Goal: Task Accomplishment & Management: Use online tool/utility

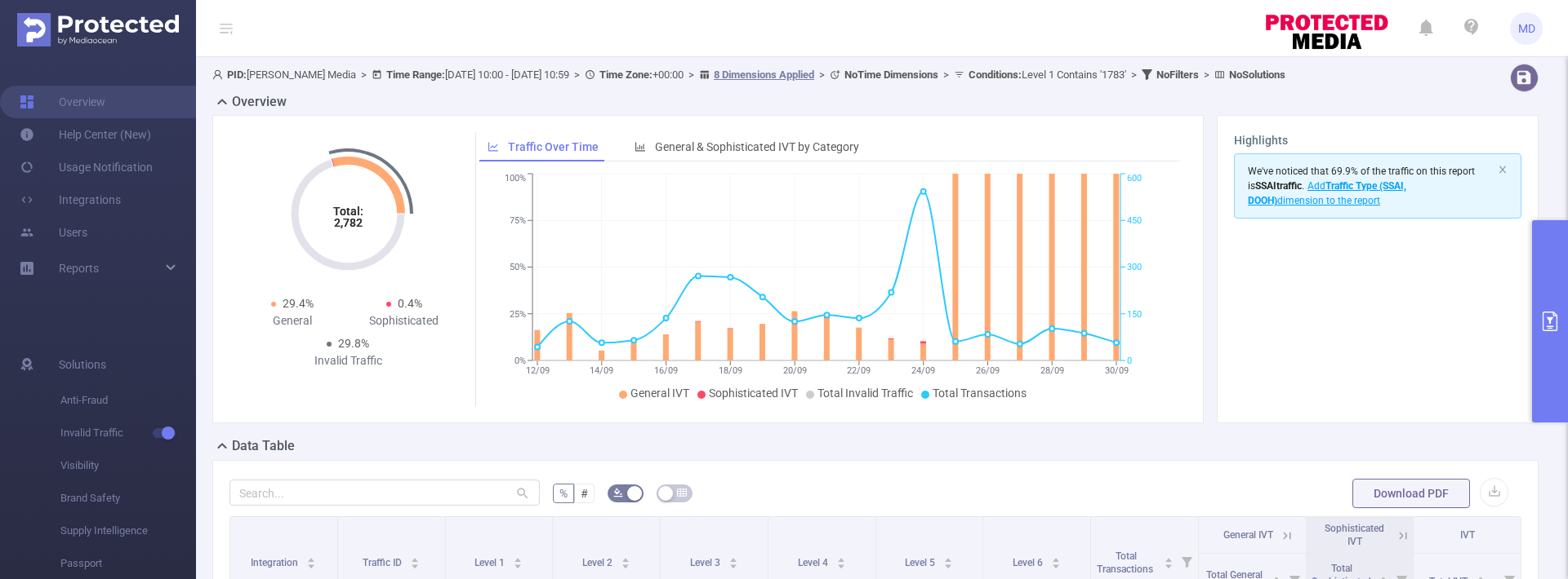
scroll to position [349, 0]
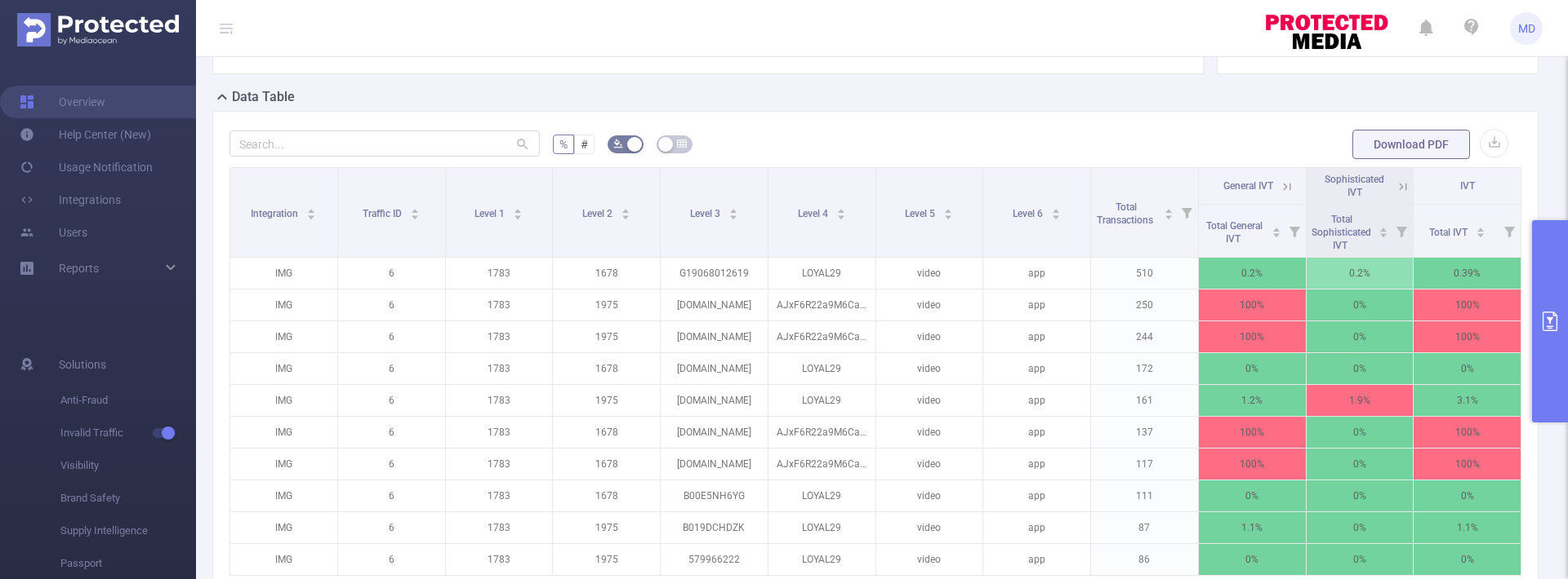
click at [1551, 335] on button "primary" at bounding box center [1550, 322] width 36 height 202
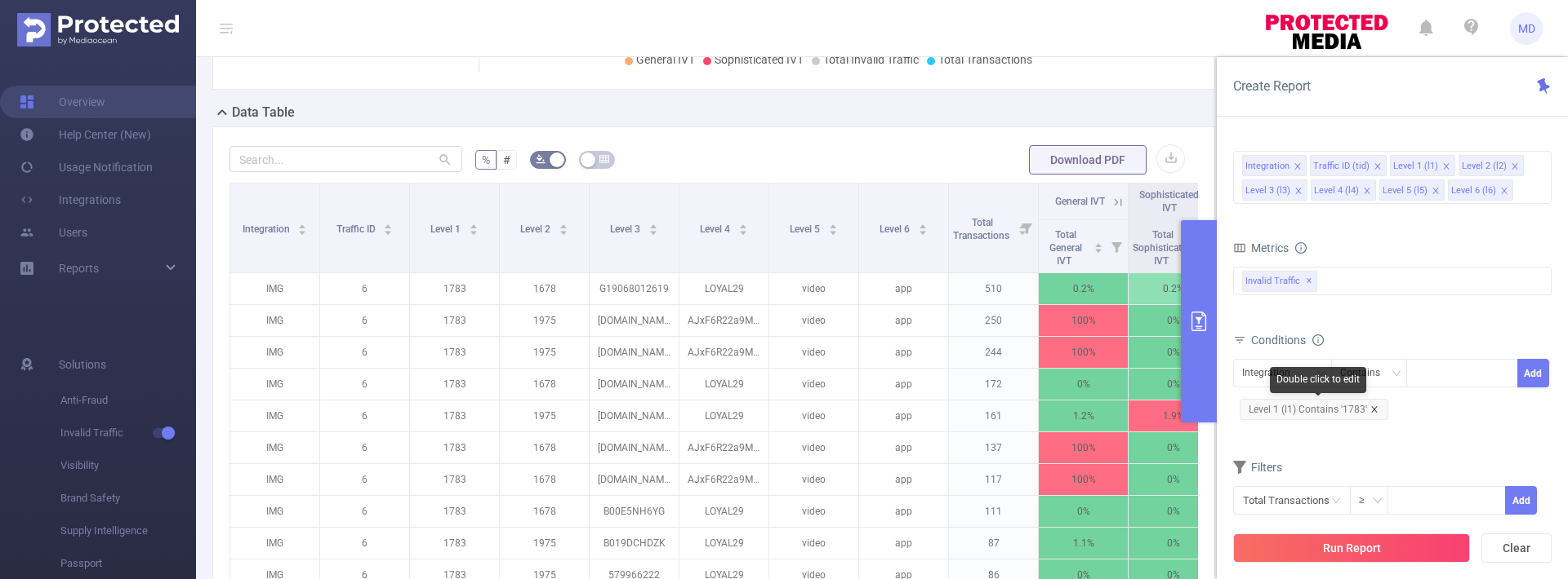
click at [1370, 412] on icon "icon: close" at bounding box center [1374, 410] width 8 height 8
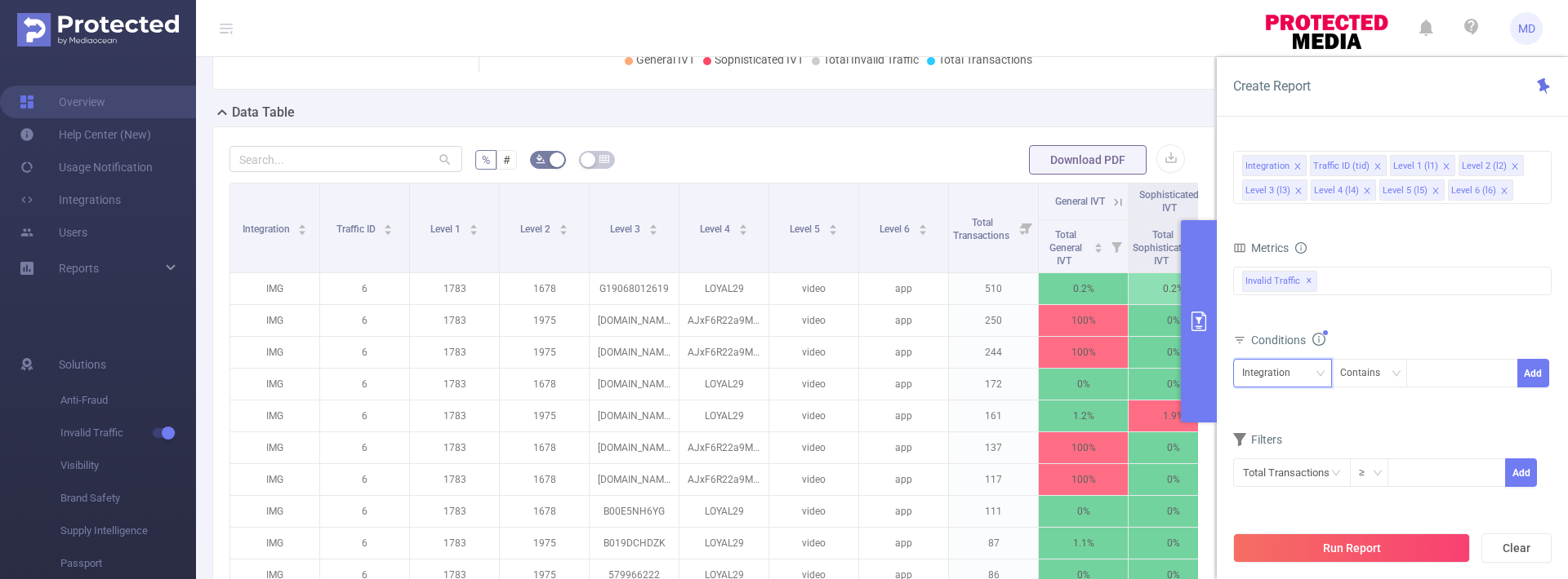
click at [1311, 381] on div "Integration" at bounding box center [1283, 373] width 81 height 27
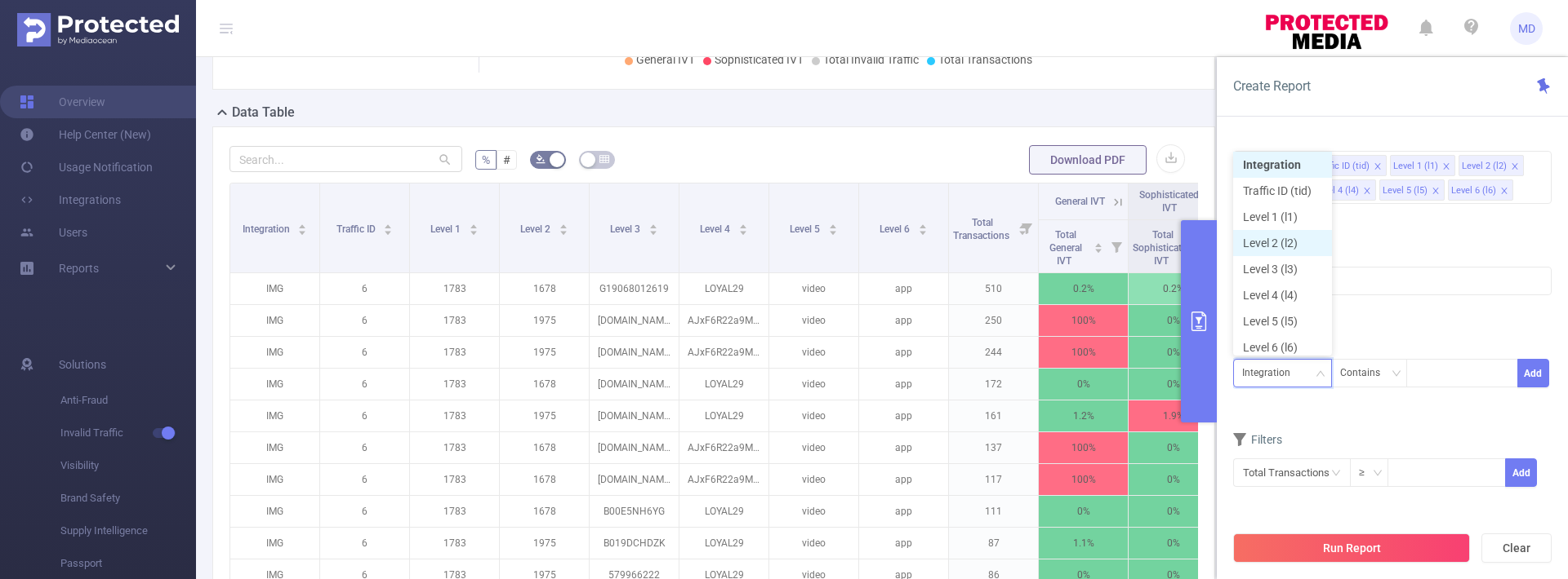
scroll to position [8, 0]
click at [1295, 238] on li "Level 2 (l2)" at bounding box center [1283, 239] width 99 height 26
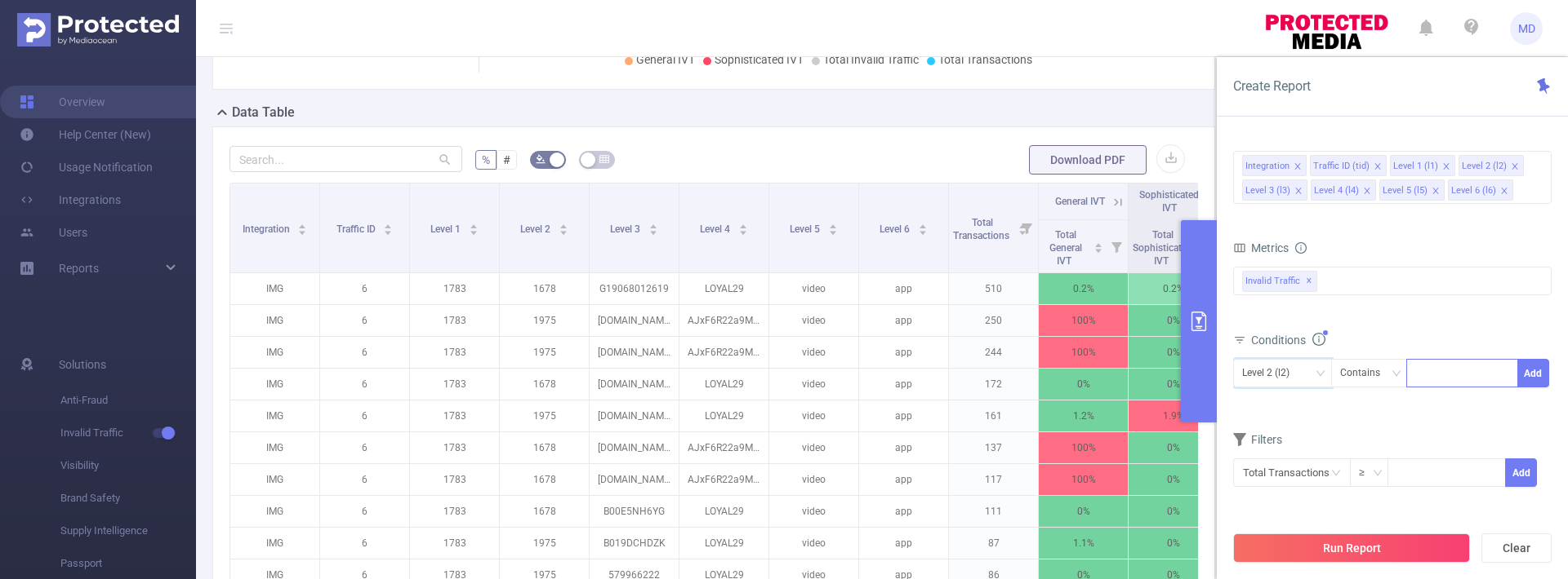
click at [1444, 375] on div at bounding box center [1462, 373] width 94 height 27
type input "1764"
click at [1536, 368] on button "Add" at bounding box center [1533, 373] width 32 height 29
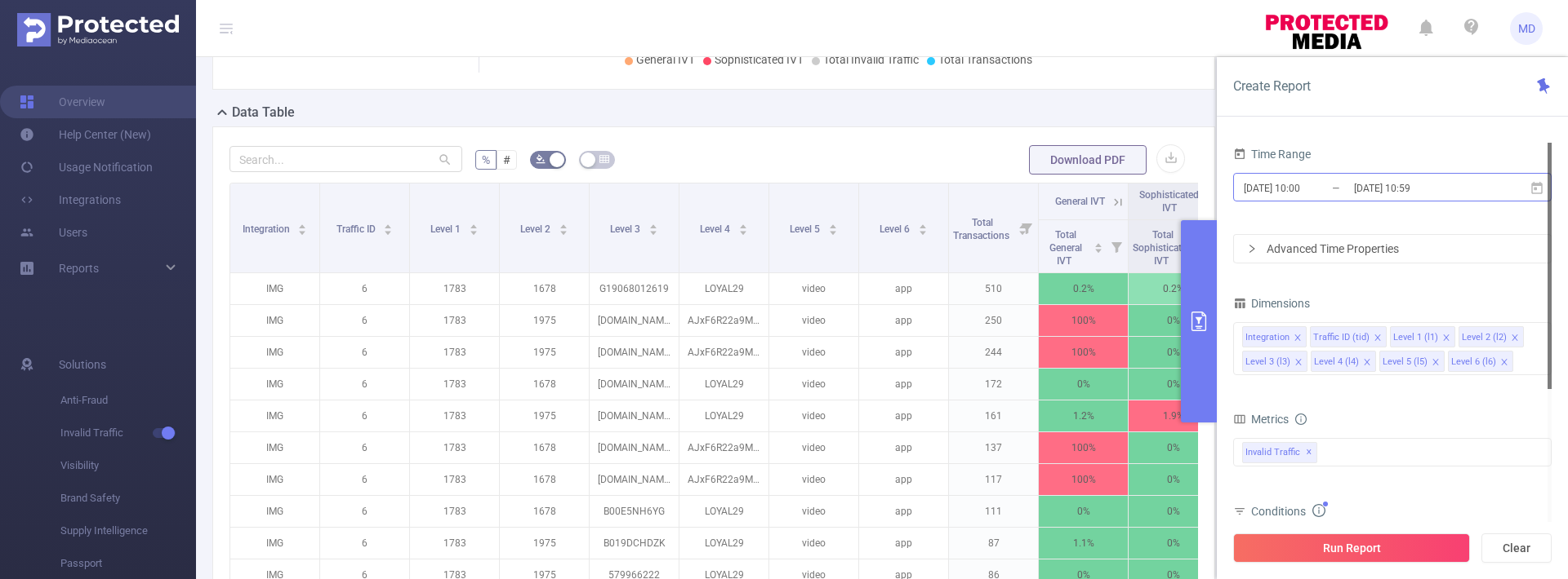
click at [1361, 193] on input "[DATE] 10:59" at bounding box center [1418, 188] width 133 height 22
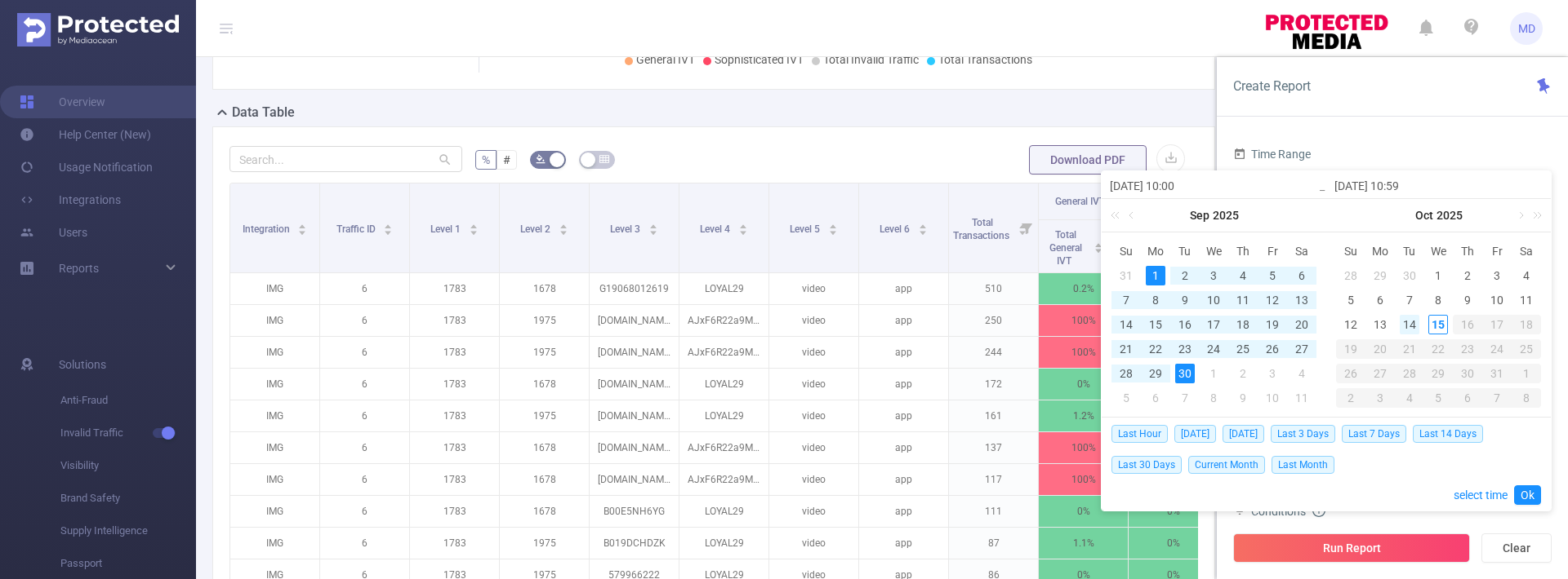
click at [1413, 323] on div "14" at bounding box center [1410, 325] width 20 height 20
type input "[DATE] 10:00"
type input "[DATE] 10:59"
type input "[DATE] 10:00"
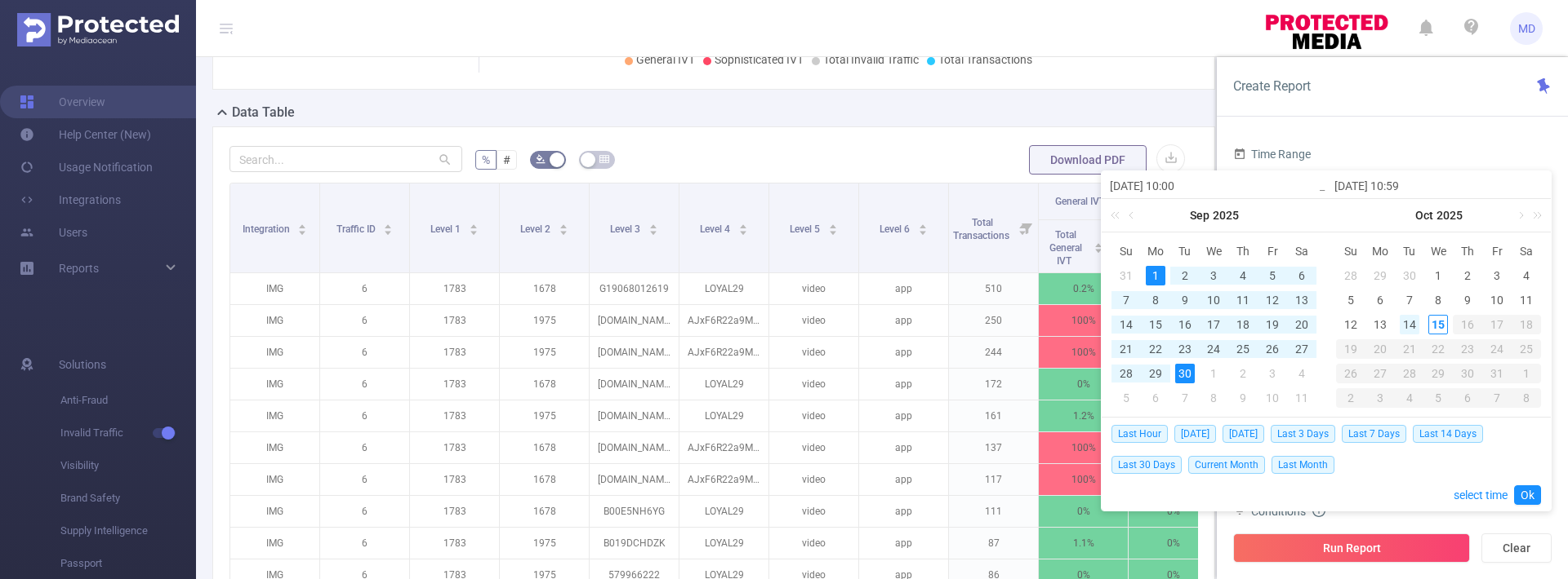
type input "[DATE] 10:59"
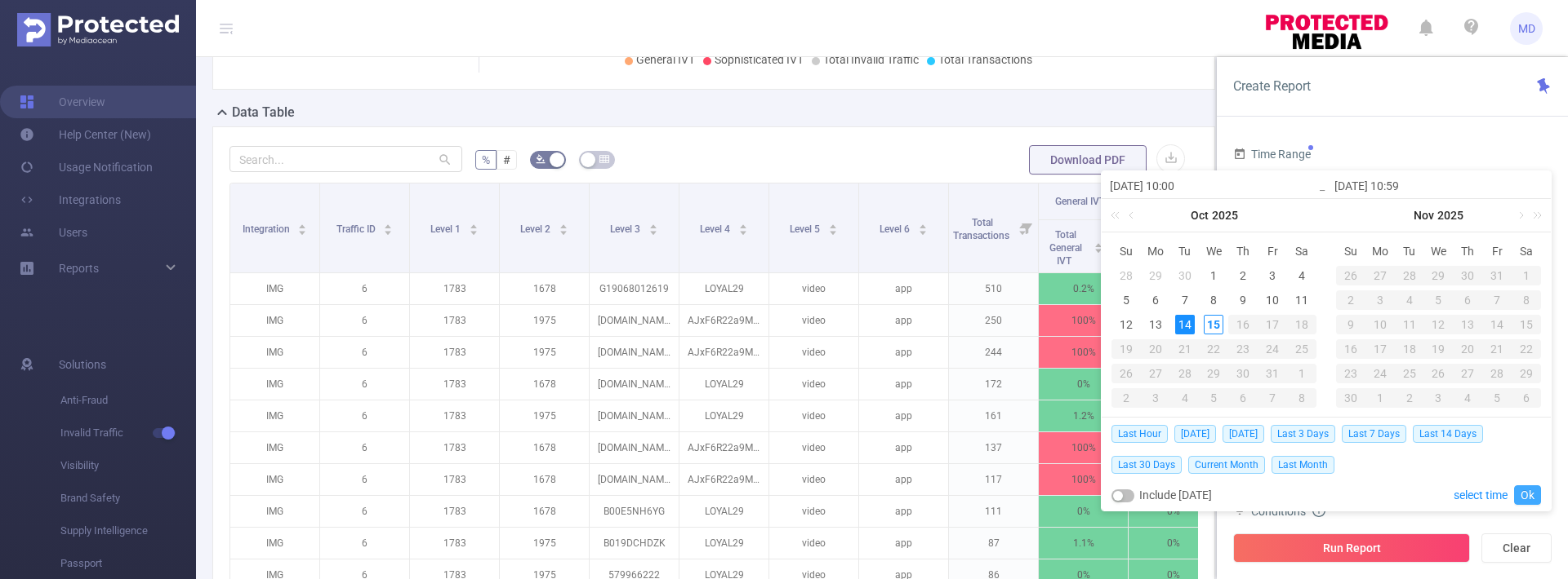
click at [1525, 493] on link "Ok" at bounding box center [1526, 496] width 27 height 20
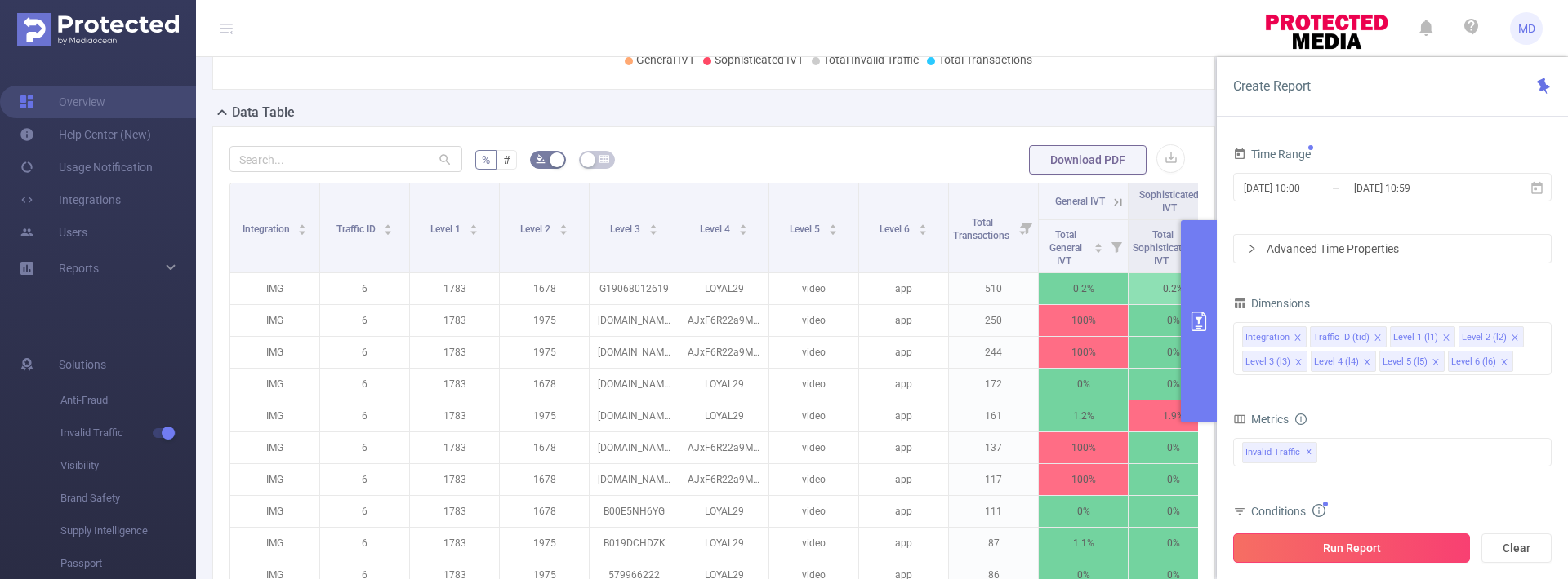
click at [1369, 551] on button "Run Report" at bounding box center [1351, 548] width 237 height 30
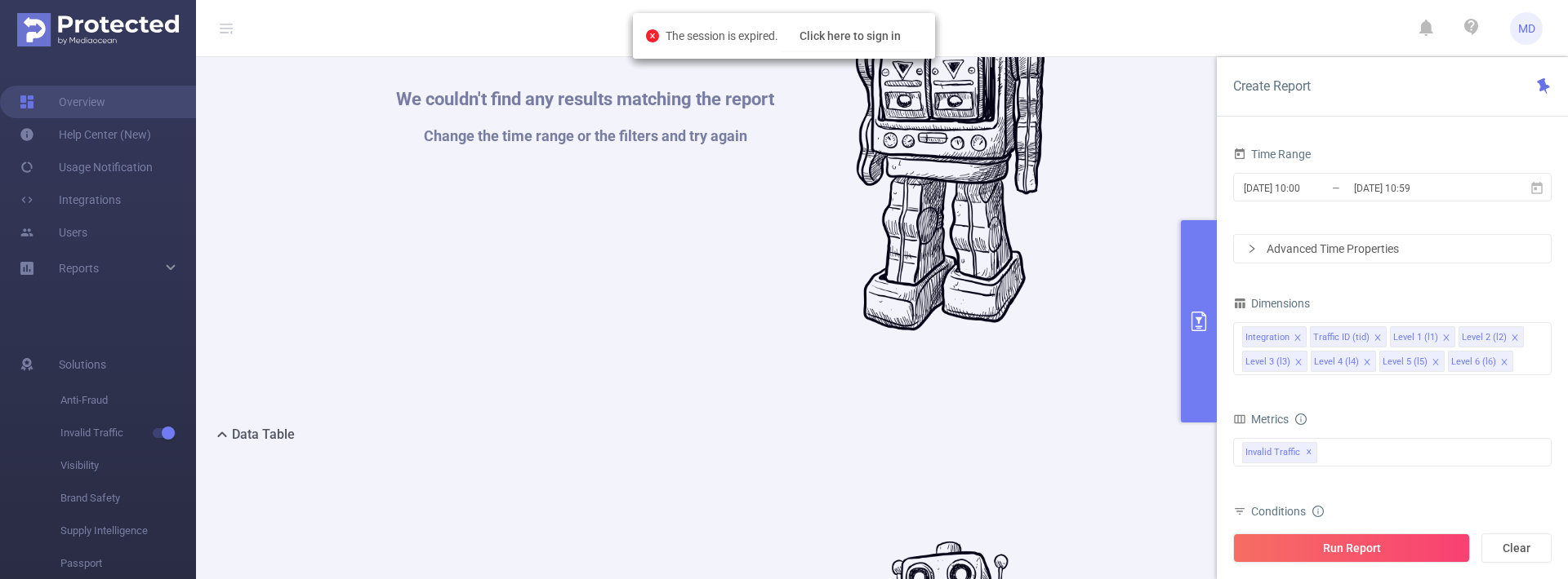
scroll to position [12, 0]
